Goal: Task Accomplishment & Management: Use online tool/utility

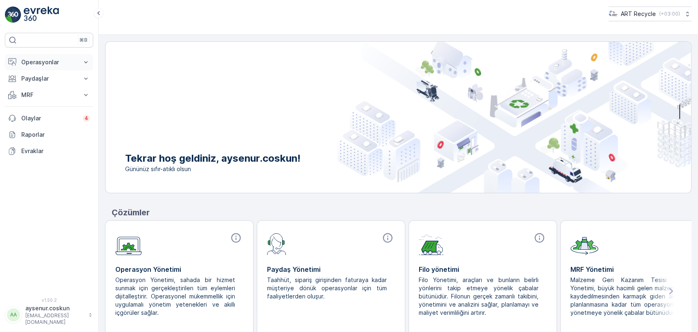
click at [56, 62] on p "Operasyonlar" at bounding box center [49, 62] width 56 height 8
click at [65, 97] on p "Rotalar & Görevler" at bounding box center [46, 99] width 51 height 8
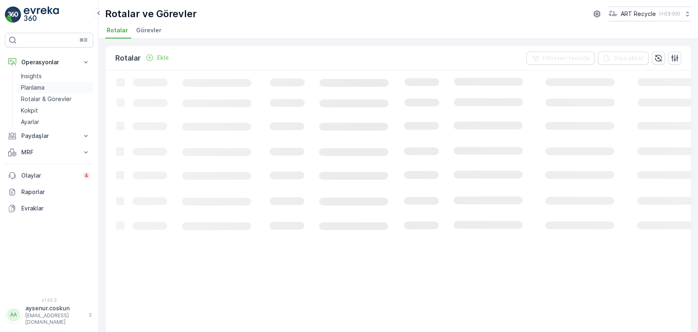
click at [45, 84] on link "Planlama" at bounding box center [56, 87] width 76 height 11
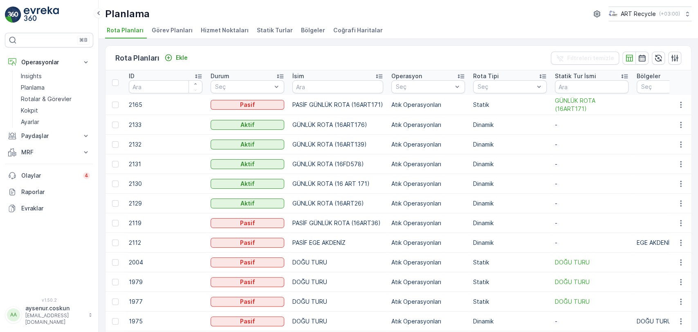
click at [235, 29] on span "Hizmet Noktaları" at bounding box center [225, 30] width 48 height 8
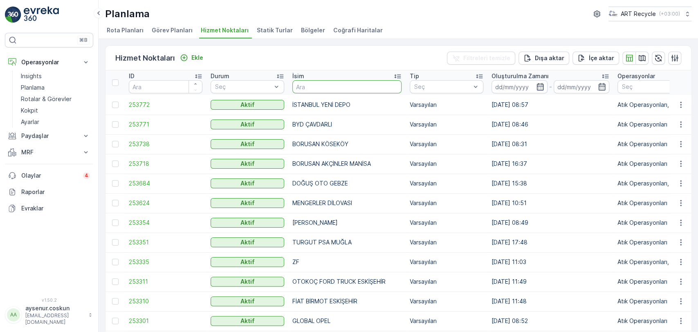
click at [317, 86] on input "text" at bounding box center [346, 86] width 109 height 13
type input "KAHYA"
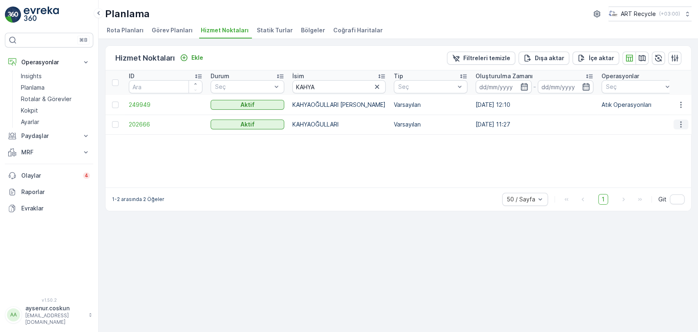
click at [679, 126] on icon "button" at bounding box center [681, 124] width 8 height 8
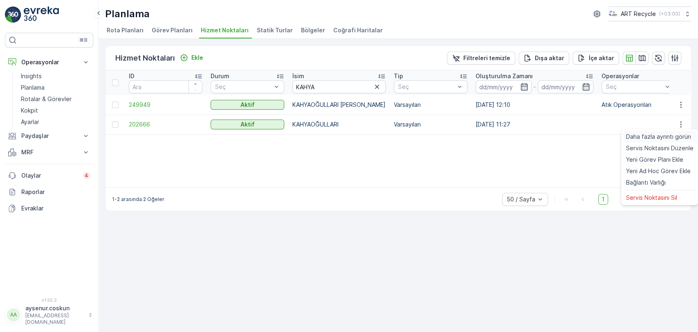
click at [670, 135] on span "Daha fazla ayrıntı görün" at bounding box center [658, 136] width 65 height 8
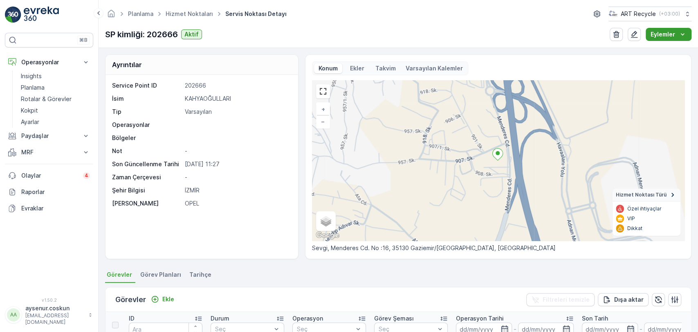
click at [672, 33] on p "Eylemler" at bounding box center [663, 34] width 25 height 8
click at [654, 65] on div "Yeni Ad Hoc Görev Ekle" at bounding box center [662, 61] width 71 height 11
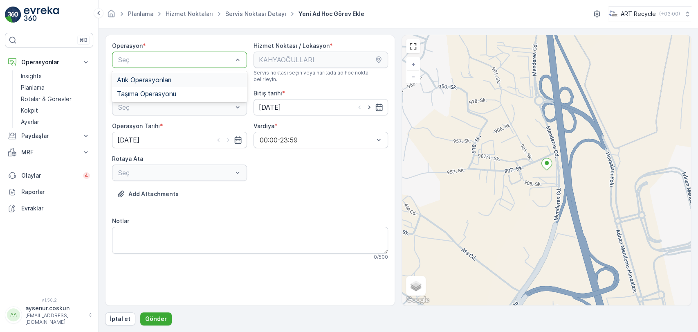
click at [159, 75] on div "Atık Operasyonları" at bounding box center [179, 80] width 135 height 14
click at [161, 126] on div "Atık Toplama" at bounding box center [179, 127] width 135 height 14
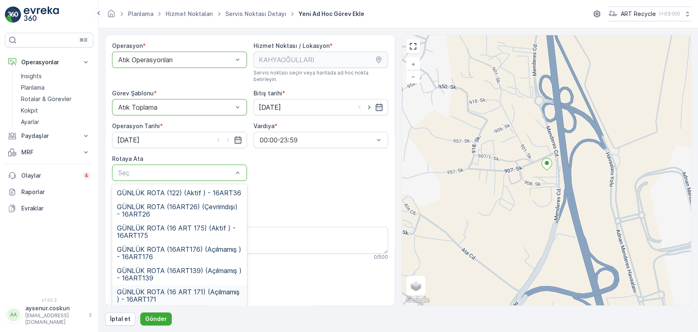
click at [173, 290] on span "GÜNLÜK ROTA (16 ART 171) (Açılmamış ) - 16ART171" at bounding box center [179, 295] width 125 height 15
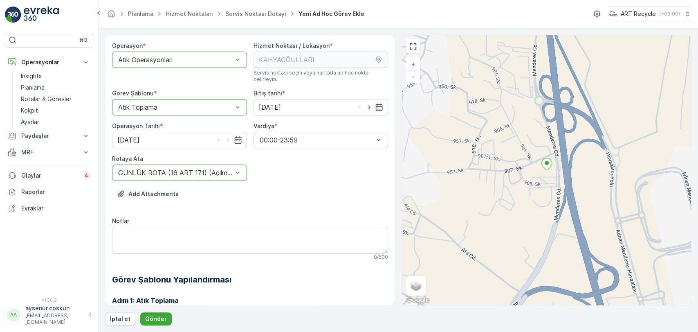
click at [158, 325] on form "Operasyon * option Atık Operasyonları, selected. Atık Operasyonları Hizmet Nokt…" at bounding box center [399, 179] width 600 height 303
click at [155, 321] on p "Gönder" at bounding box center [156, 318] width 22 height 8
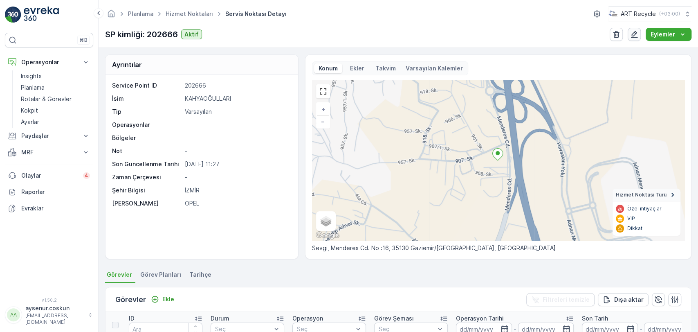
click at [637, 36] on icon "button" at bounding box center [634, 34] width 8 height 8
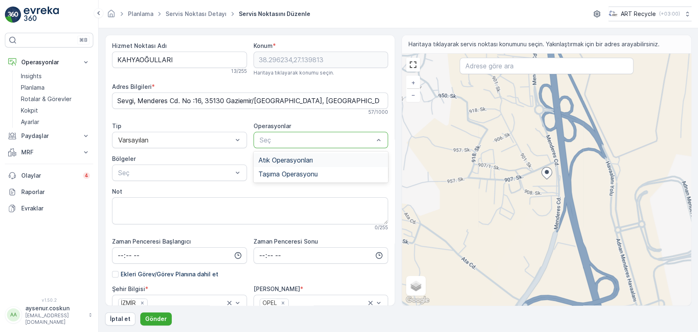
click at [298, 134] on div "Seç" at bounding box center [321, 140] width 135 height 16
click at [298, 160] on span "Atık Operasyonları" at bounding box center [285, 159] width 54 height 7
click at [159, 316] on p "Gönder" at bounding box center [156, 318] width 22 height 8
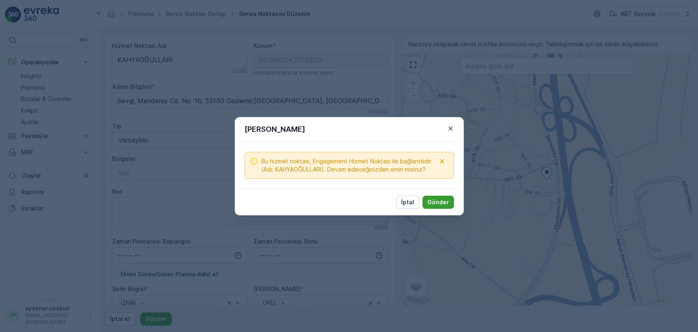
click at [442, 205] on p "Gönder" at bounding box center [438, 202] width 22 height 8
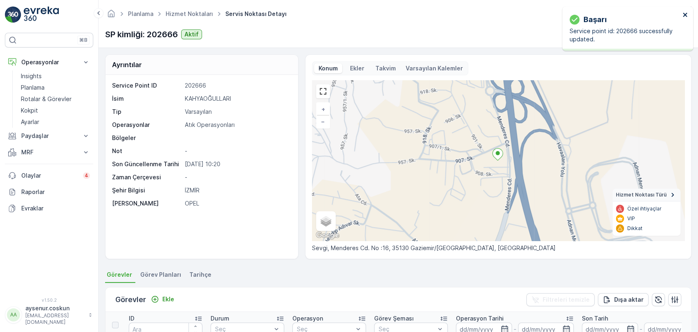
click at [683, 14] on icon "close" at bounding box center [686, 14] width 6 height 7
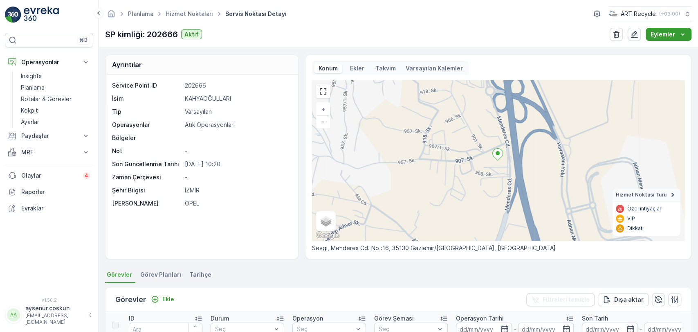
click at [681, 32] on icon "Eylemler" at bounding box center [682, 34] width 8 height 8
click at [664, 63] on span "Yeni Ad Hoc Görev Ekle" at bounding box center [662, 61] width 65 height 8
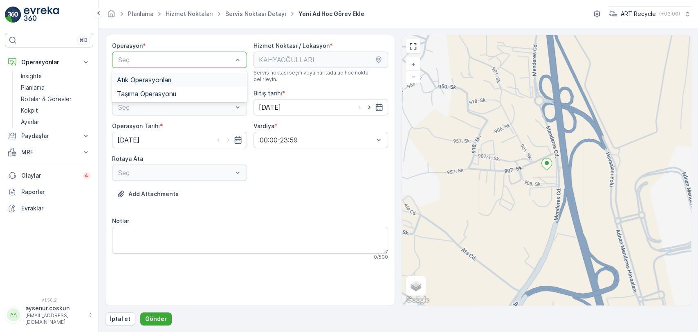
click at [177, 78] on div "Atık Operasyonları" at bounding box center [179, 79] width 125 height 7
click at [183, 124] on div "Atık Toplama" at bounding box center [179, 127] width 125 height 7
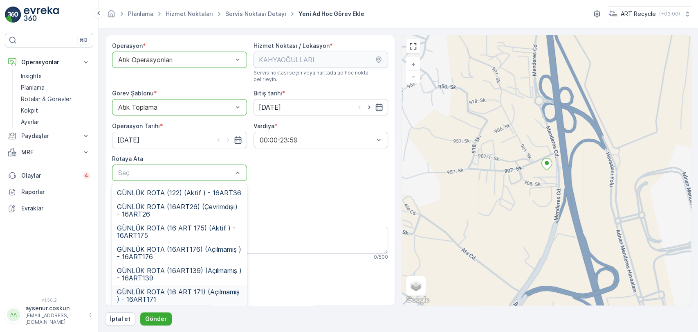
click at [180, 288] on span "GÜNLÜK ROTA (16 ART 171) (Açılmamış ) - 16ART171" at bounding box center [179, 295] width 125 height 15
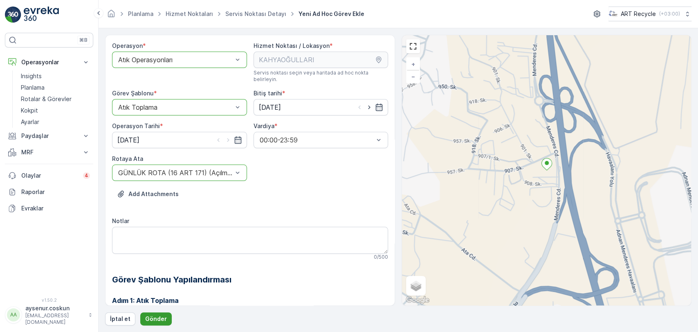
click at [155, 319] on p "Gönder" at bounding box center [156, 318] width 22 height 8
